Goal: Find specific page/section: Find specific page/section

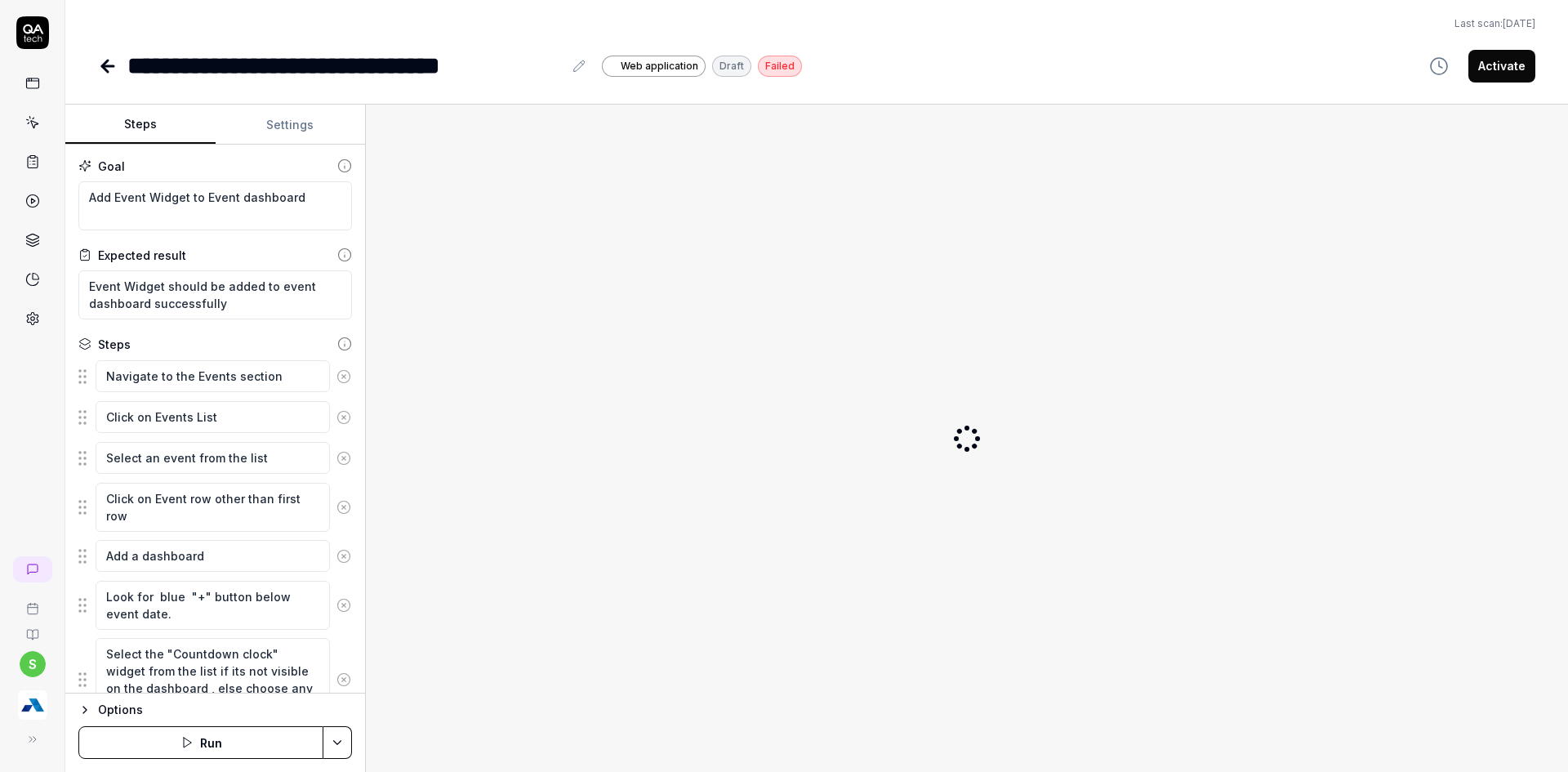
type textarea "*"
click at [45, 716] on img "button" at bounding box center [32, 705] width 29 height 29
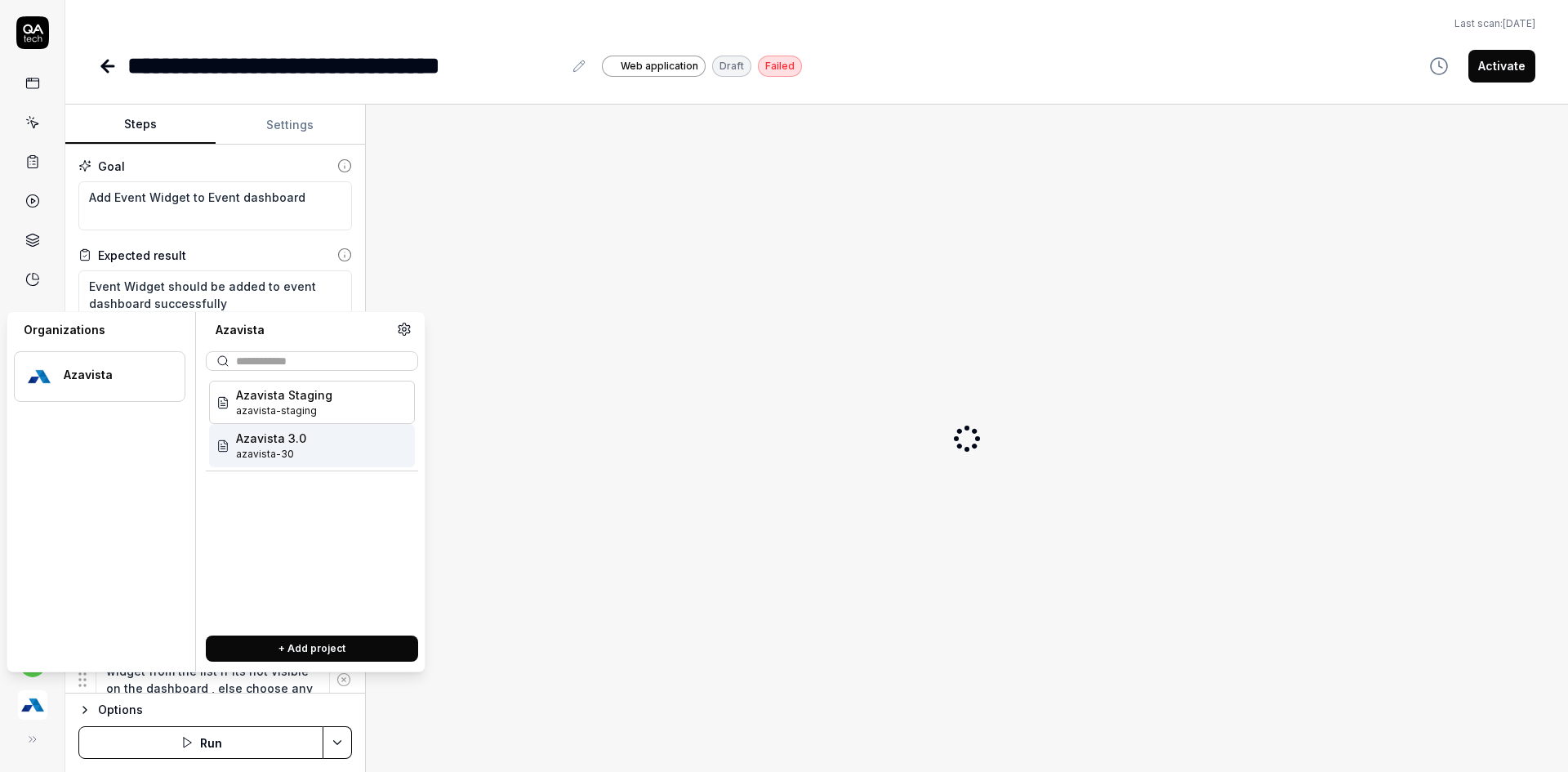
click at [286, 457] on span "azavista-30" at bounding box center [270, 454] width 70 height 15
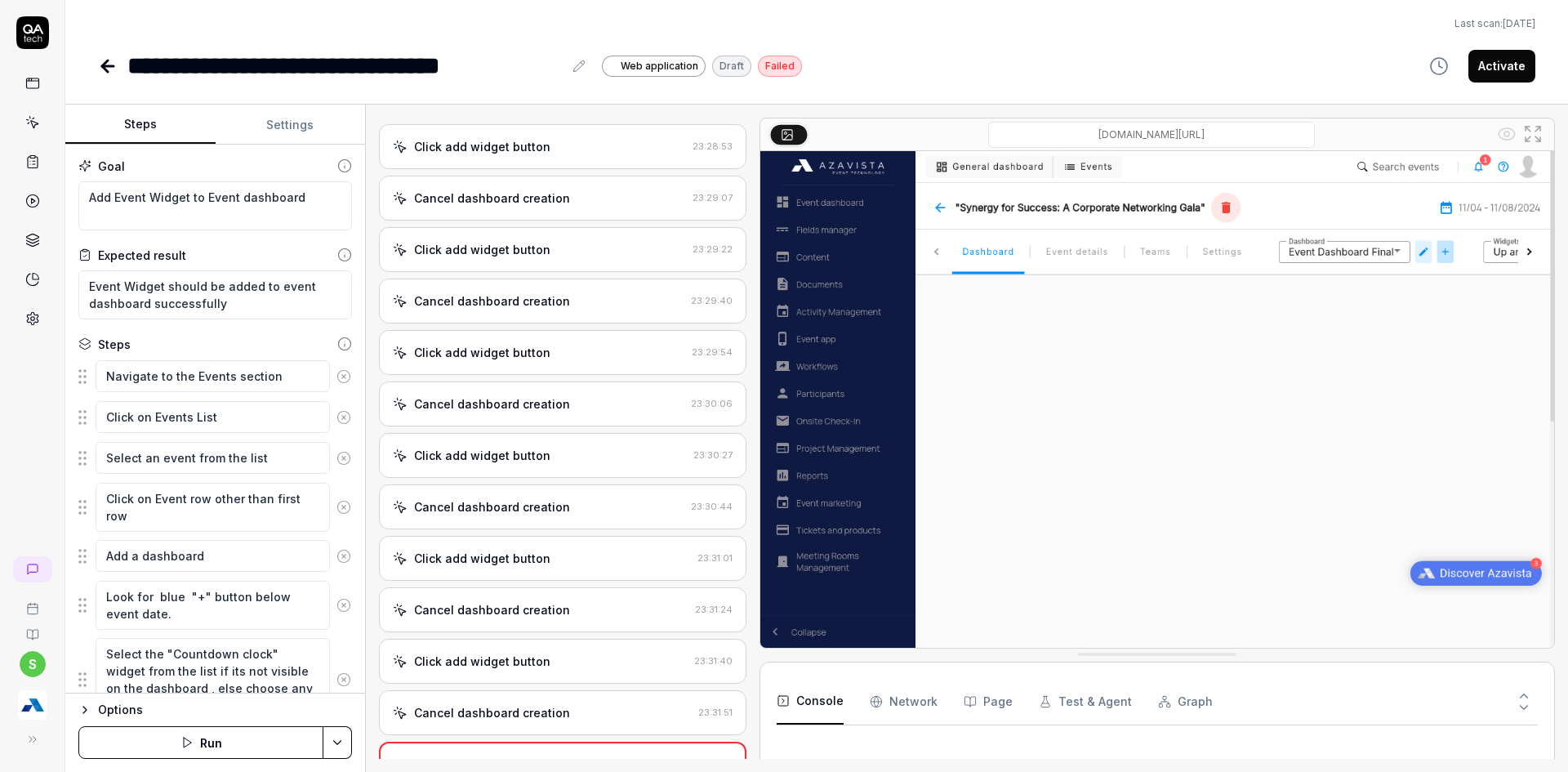
scroll to position [1958, 0]
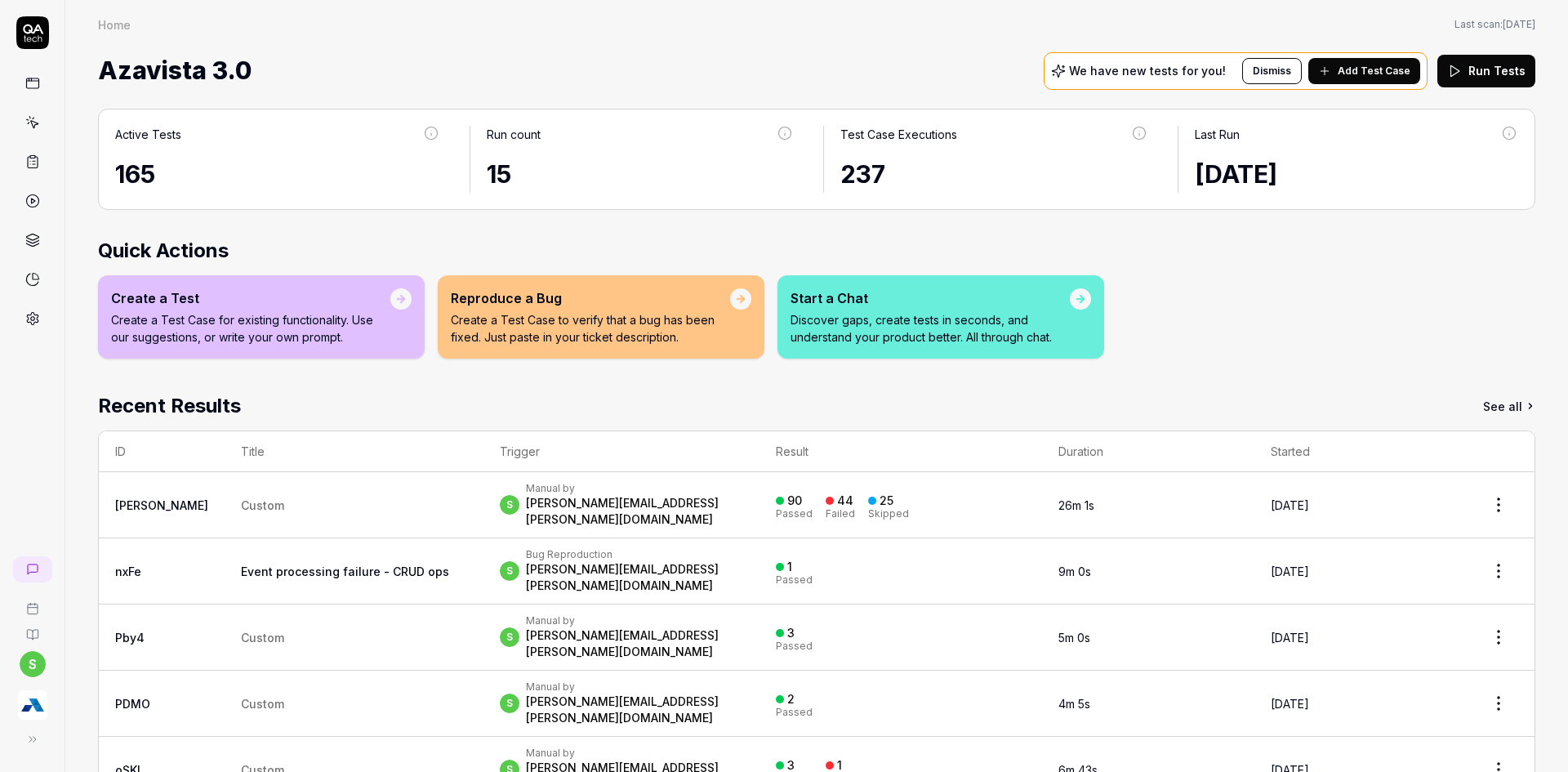
click at [32, 119] on icon at bounding box center [33, 122] width 15 height 15
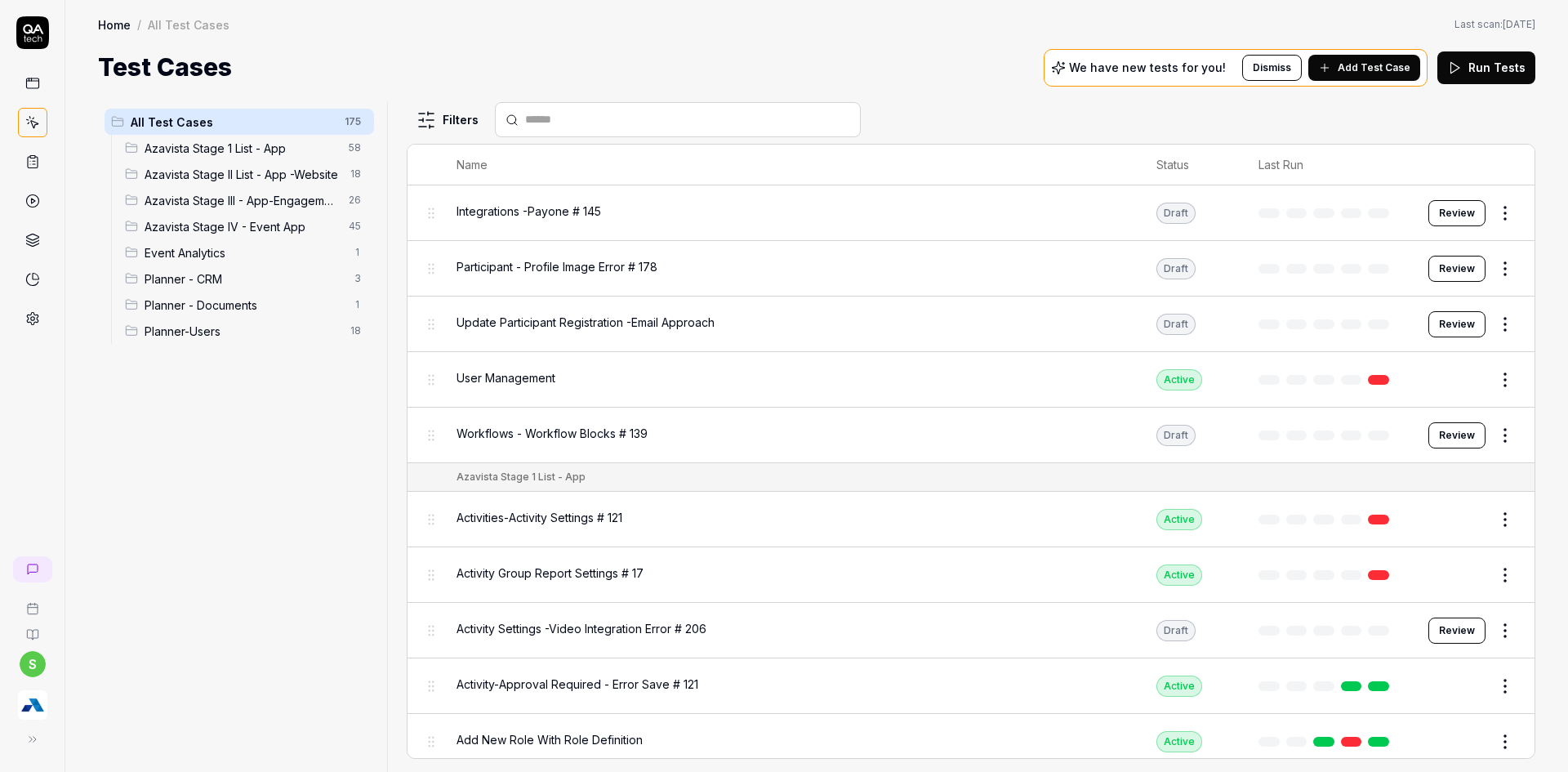
click at [202, 220] on span "Azavista Stage IV - Event App" at bounding box center [241, 226] width 194 height 17
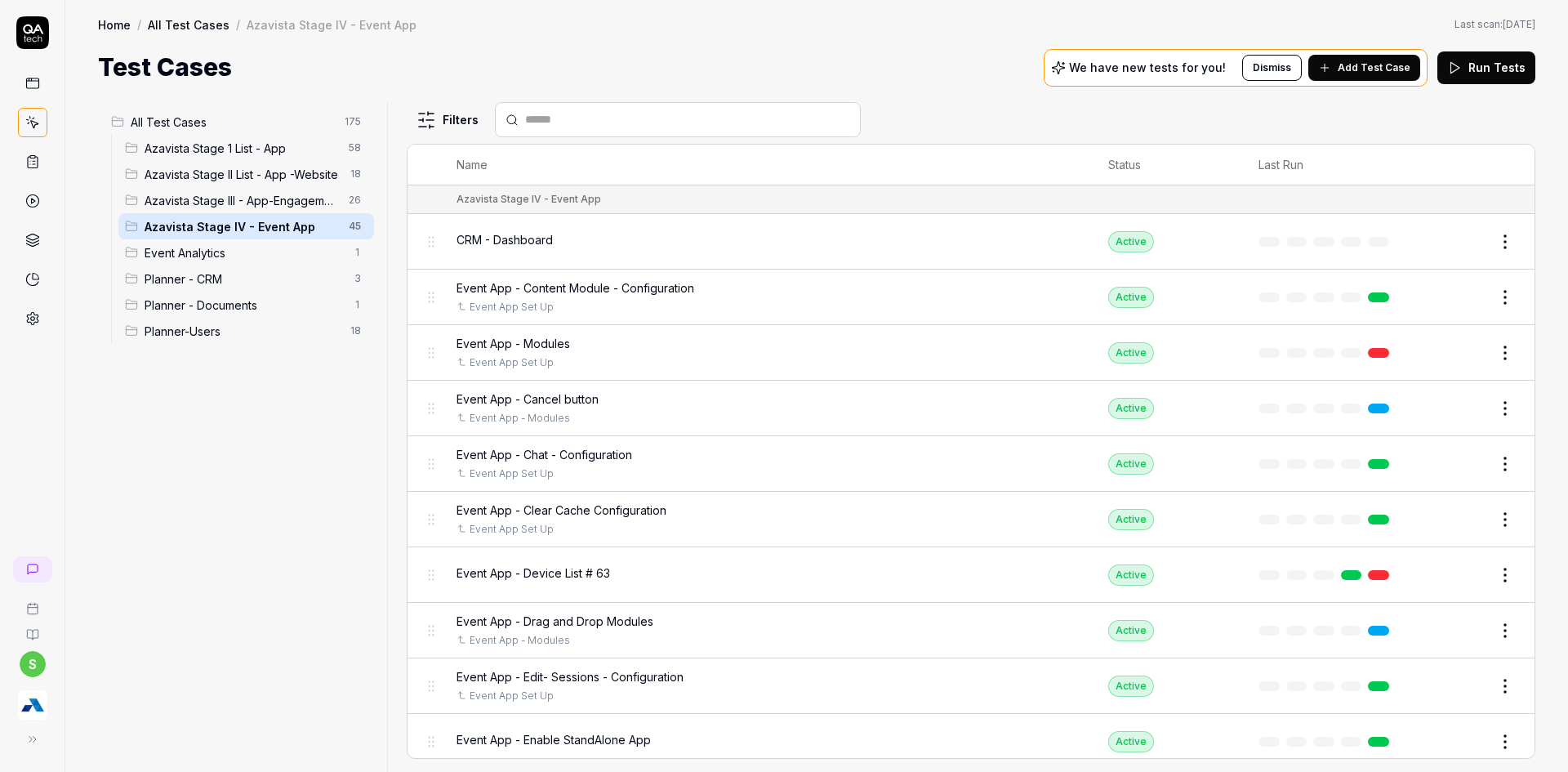
click at [593, 61] on div "Test Cases We have new tests for you! Dismiss Add Test Case Run Tests" at bounding box center [816, 67] width 1438 height 36
click at [254, 230] on span "Azavista Stage IV - Event App" at bounding box center [241, 226] width 194 height 17
